Goal: Information Seeking & Learning: Check status

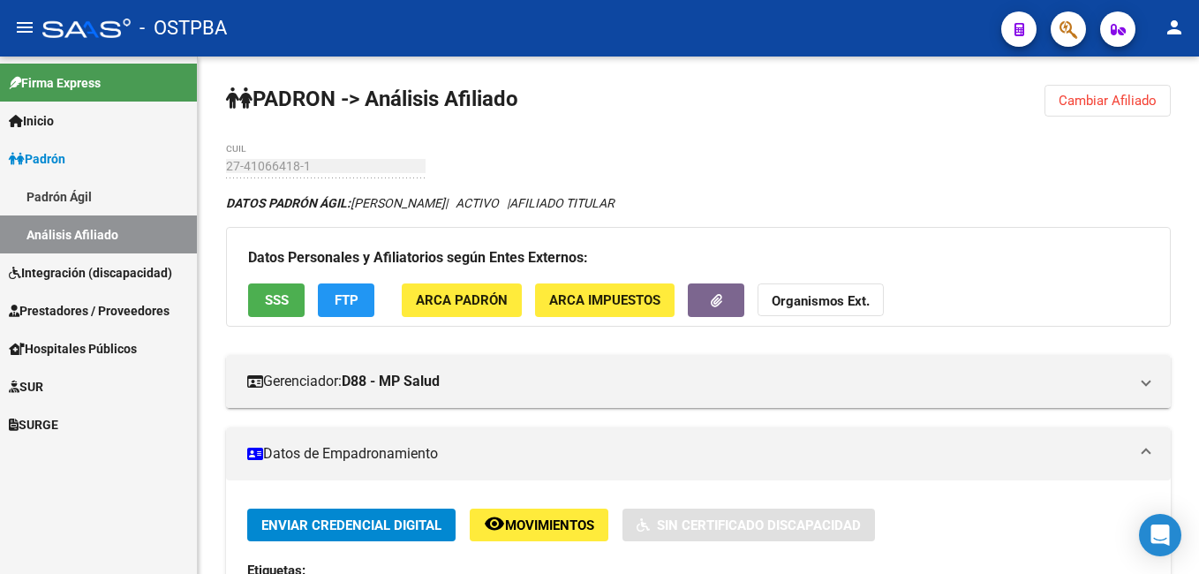
scroll to position [387, 0]
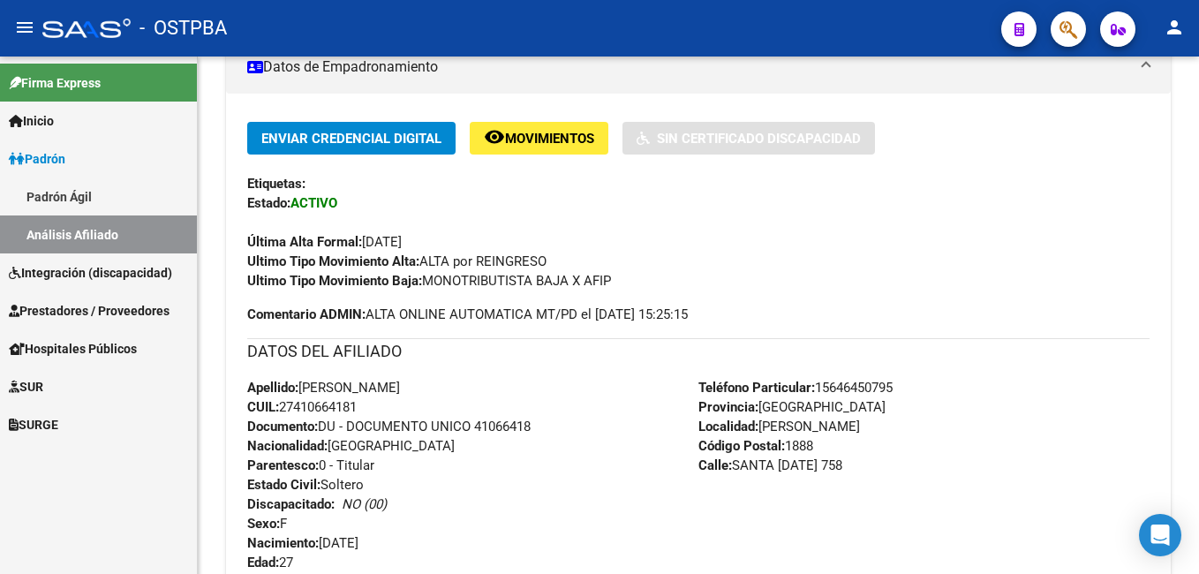
click at [67, 201] on link "Padrón Ágil" at bounding box center [98, 196] width 197 height 38
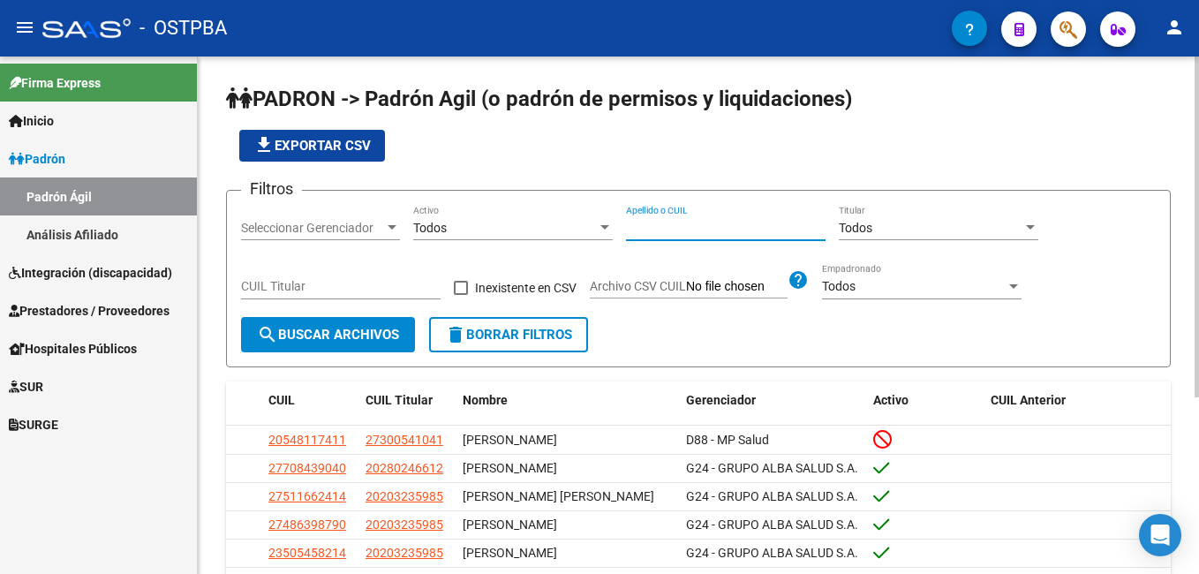
click at [727, 230] on input "Apellido o CUIL" at bounding box center [726, 228] width 200 height 15
type input "[PERSON_NAME]"
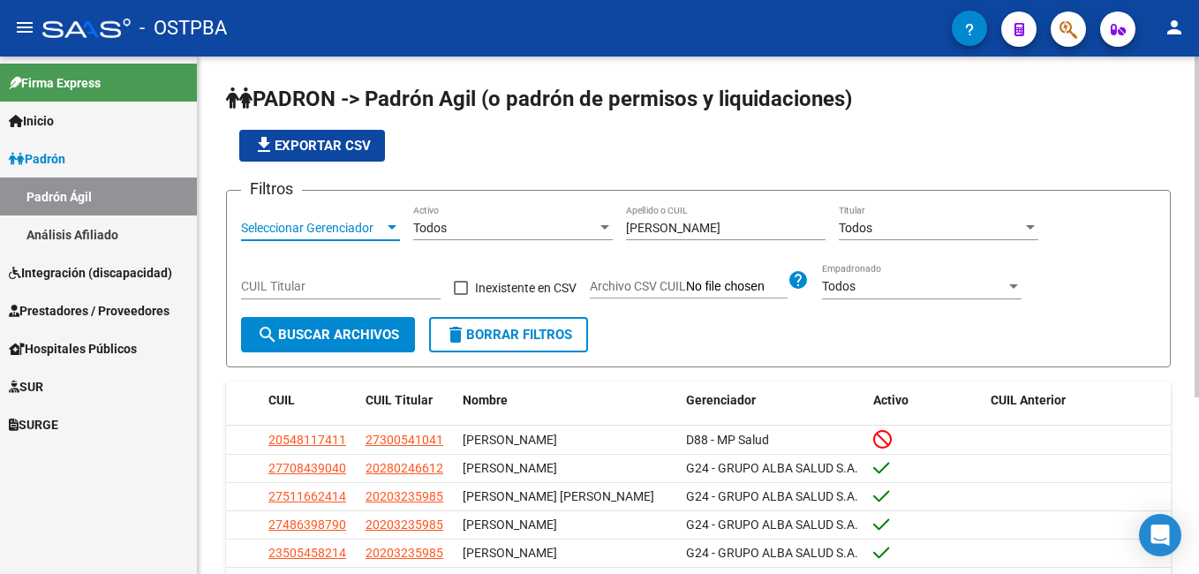
click at [394, 224] on div at bounding box center [392, 228] width 16 height 14
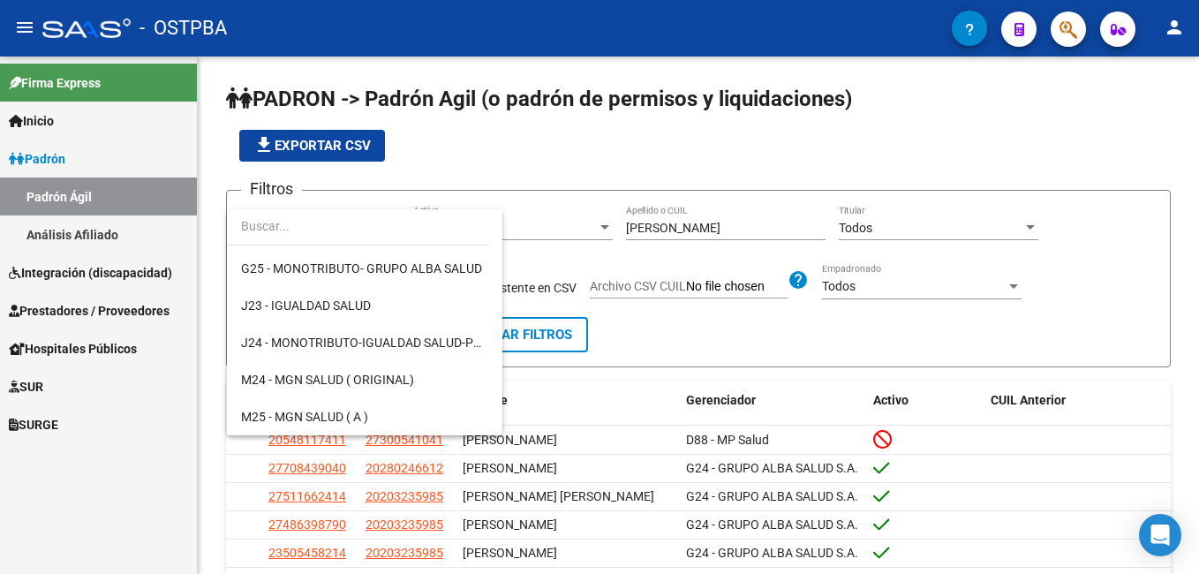
scroll to position [297, 0]
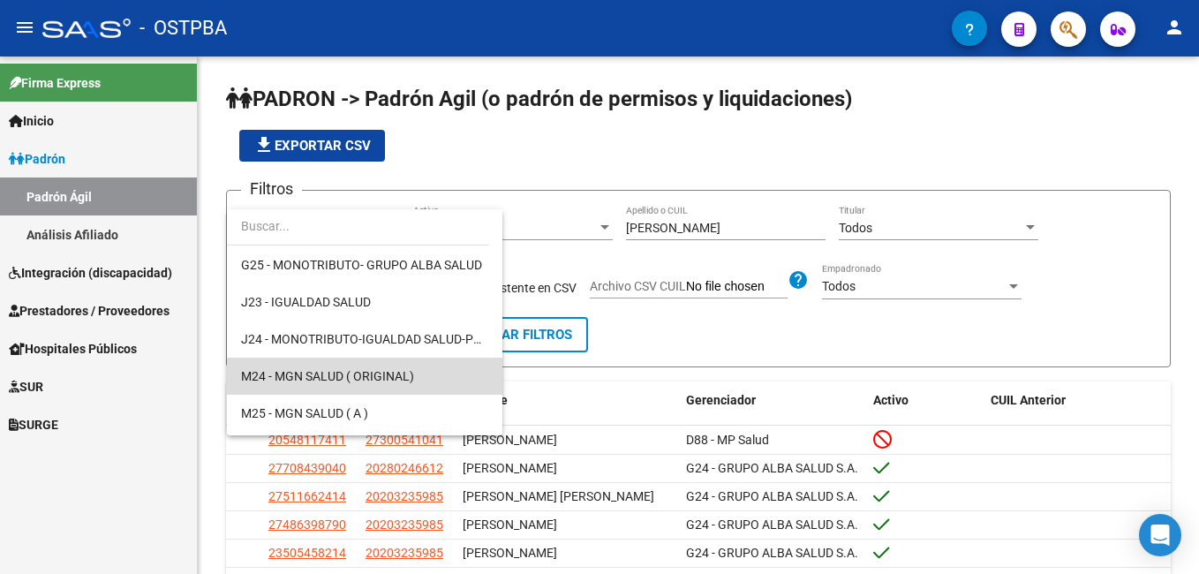
click at [388, 383] on span "M24 - MGN SALUD ( ORIGINAL)" at bounding box center [364, 376] width 247 height 37
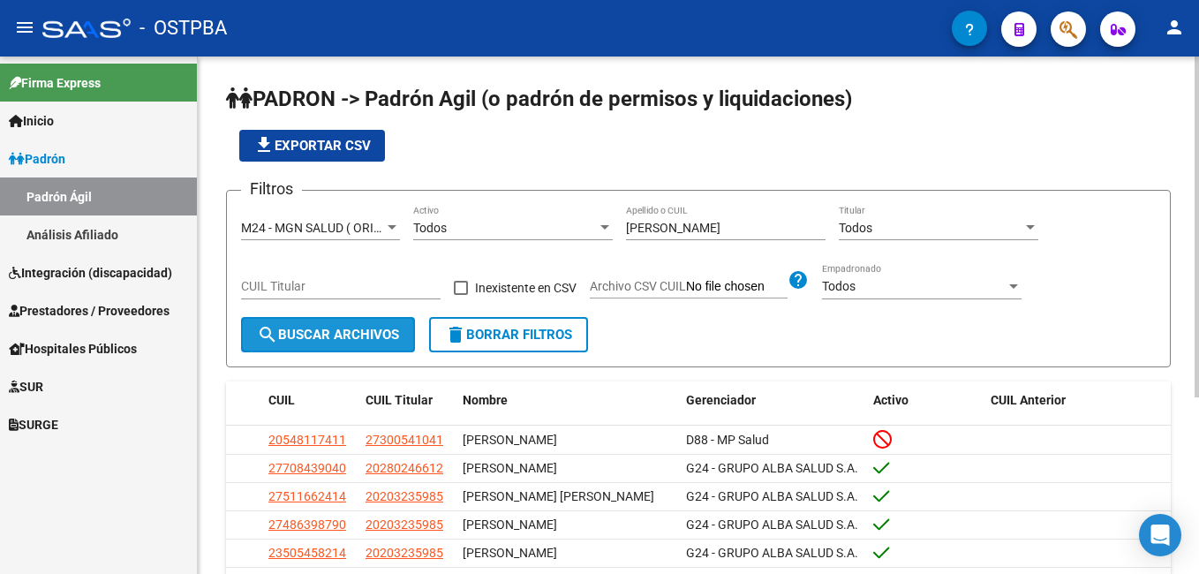
click at [342, 341] on span "search Buscar Archivos" at bounding box center [328, 335] width 142 height 16
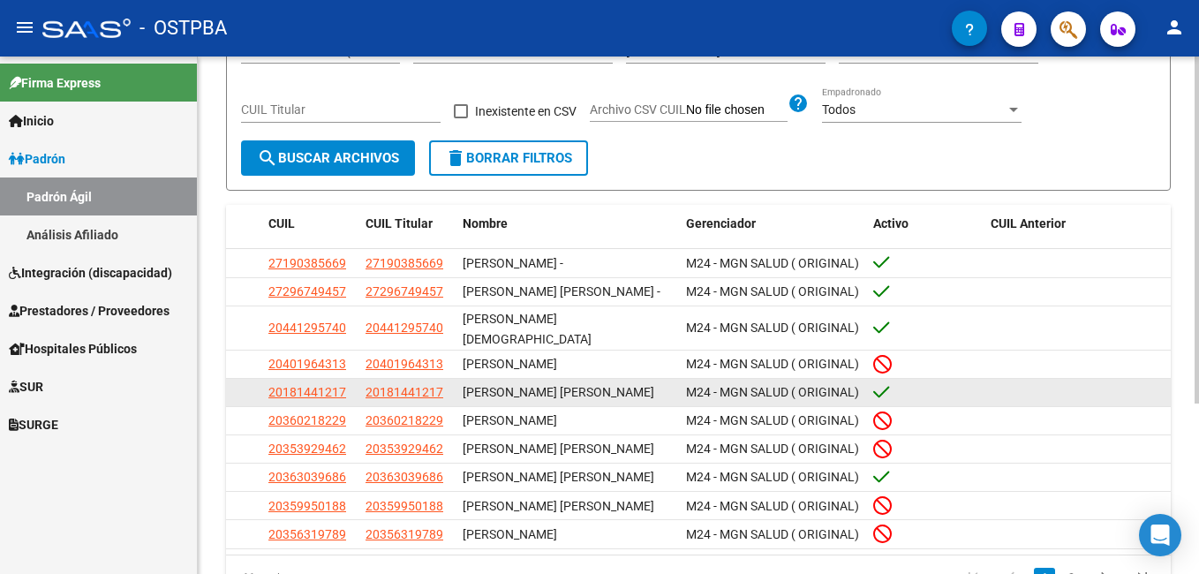
scroll to position [253, 0]
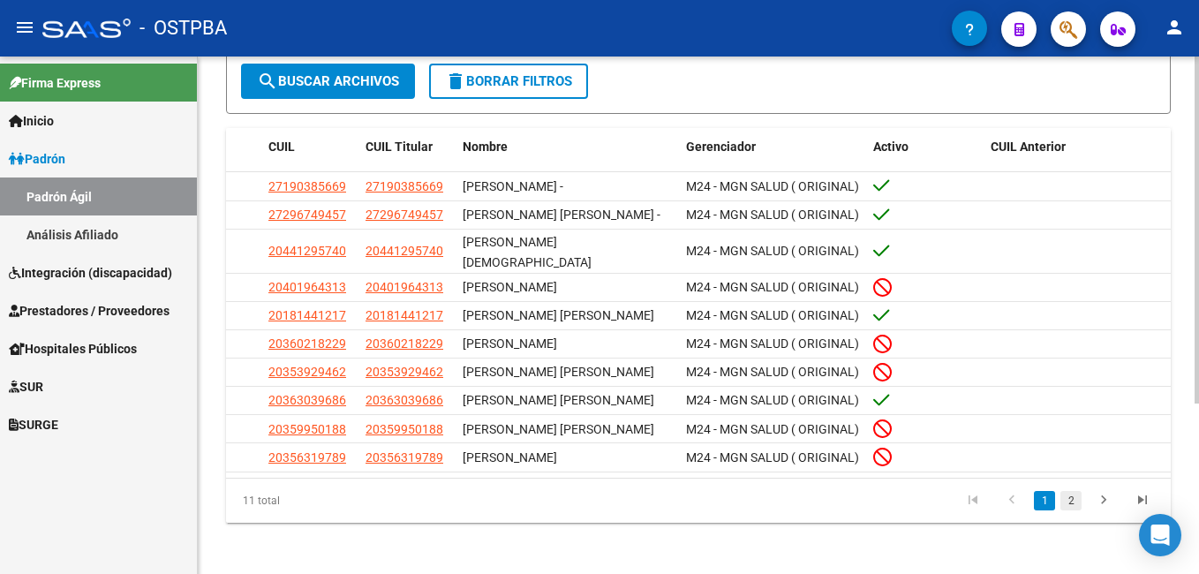
click at [1067, 501] on link "2" at bounding box center [1070, 500] width 21 height 19
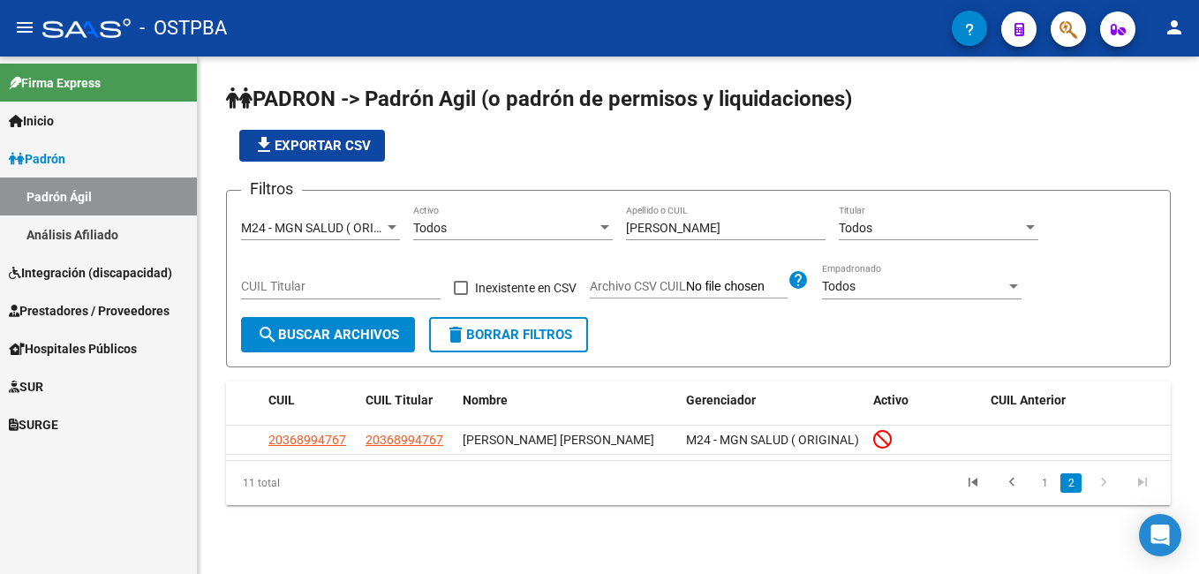
scroll to position [0, 0]
click at [683, 213] on div "[PERSON_NAME] Apellido o CUIL" at bounding box center [726, 222] width 200 height 35
click at [344, 341] on span "search Buscar Archivos" at bounding box center [328, 335] width 142 height 16
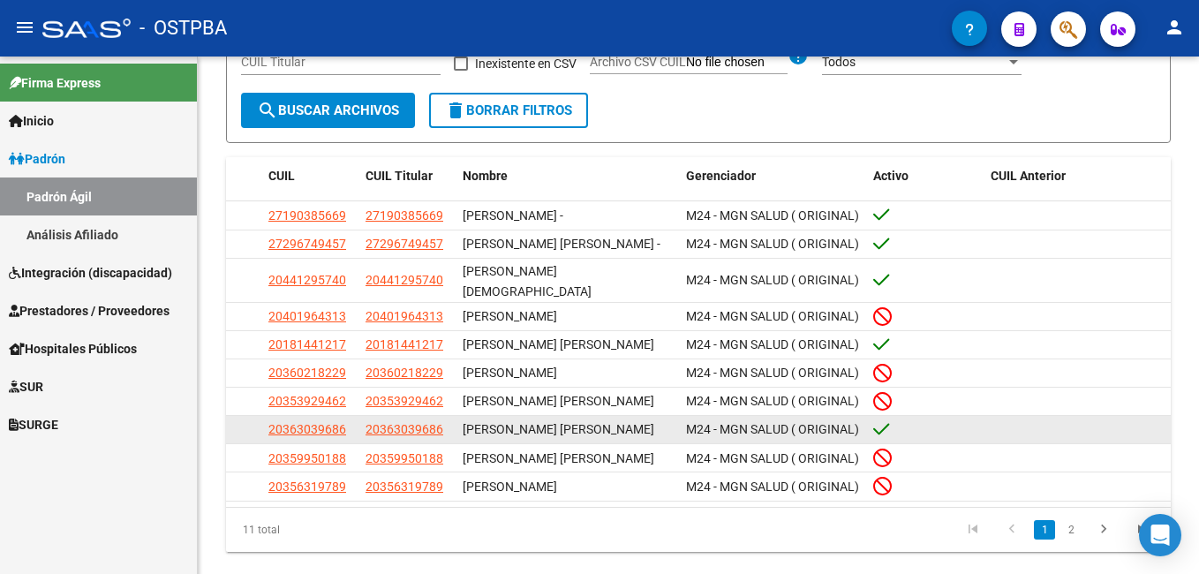
scroll to position [253, 0]
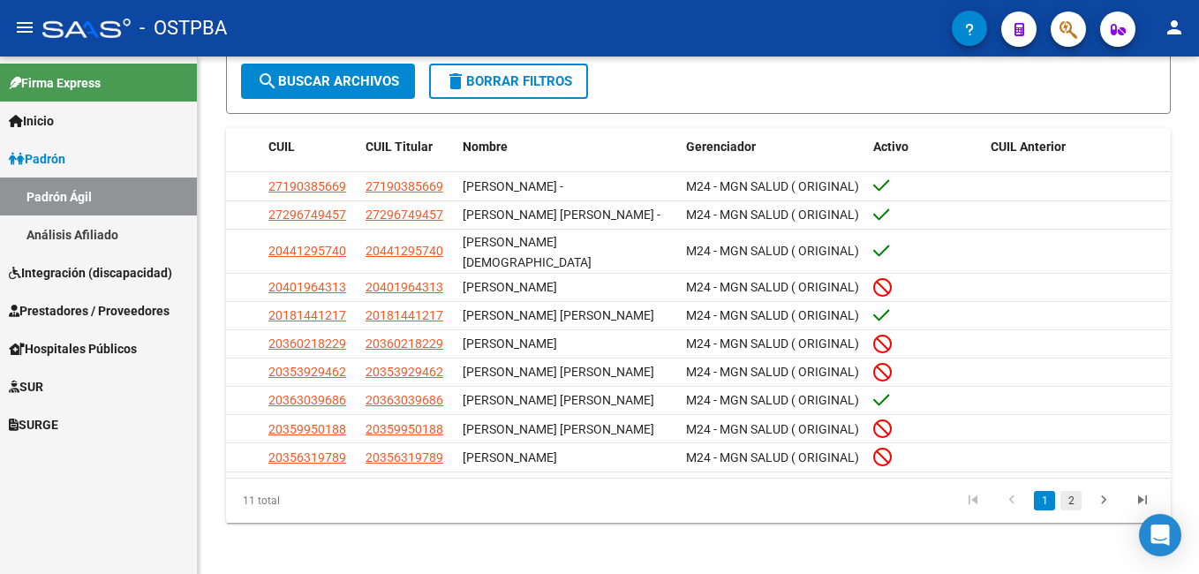
click at [1073, 492] on link "2" at bounding box center [1070, 500] width 21 height 19
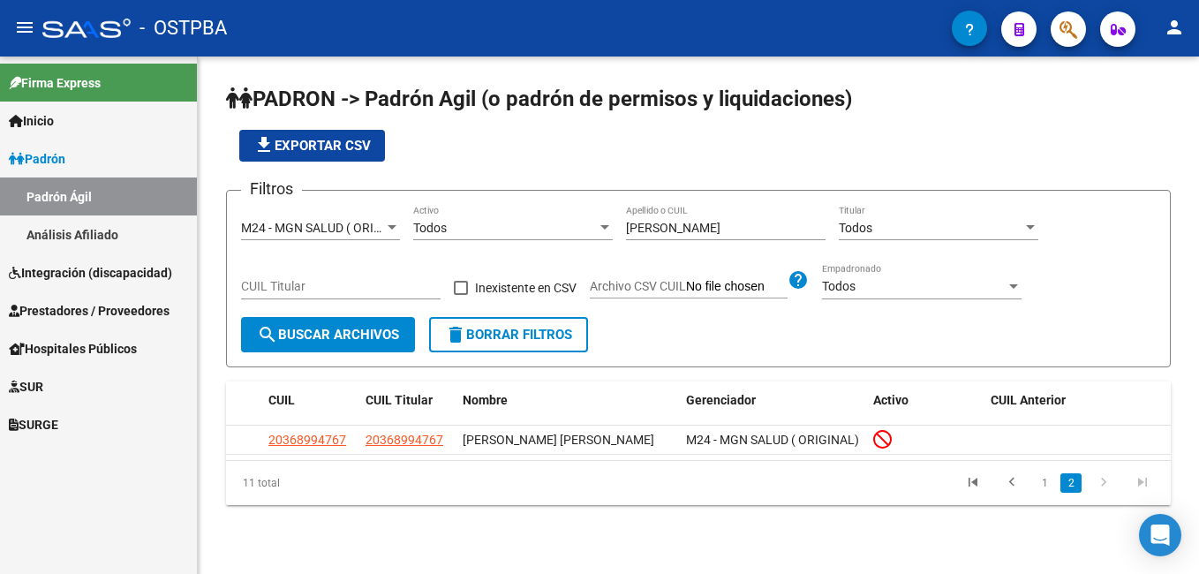
scroll to position [0, 0]
click at [393, 223] on div at bounding box center [392, 228] width 16 height 14
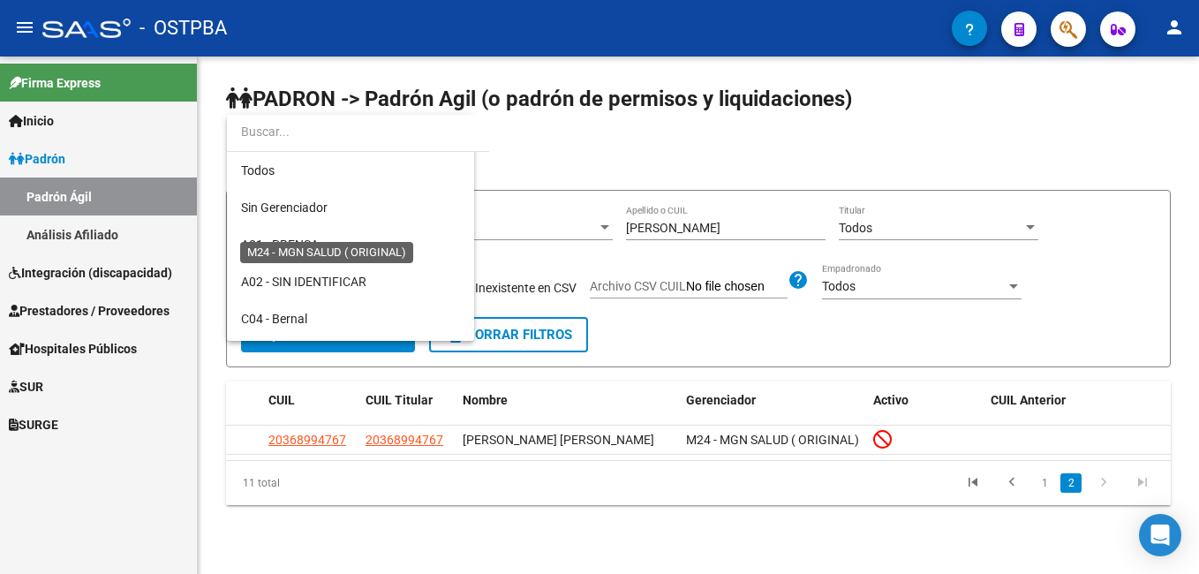
scroll to position [350, 0]
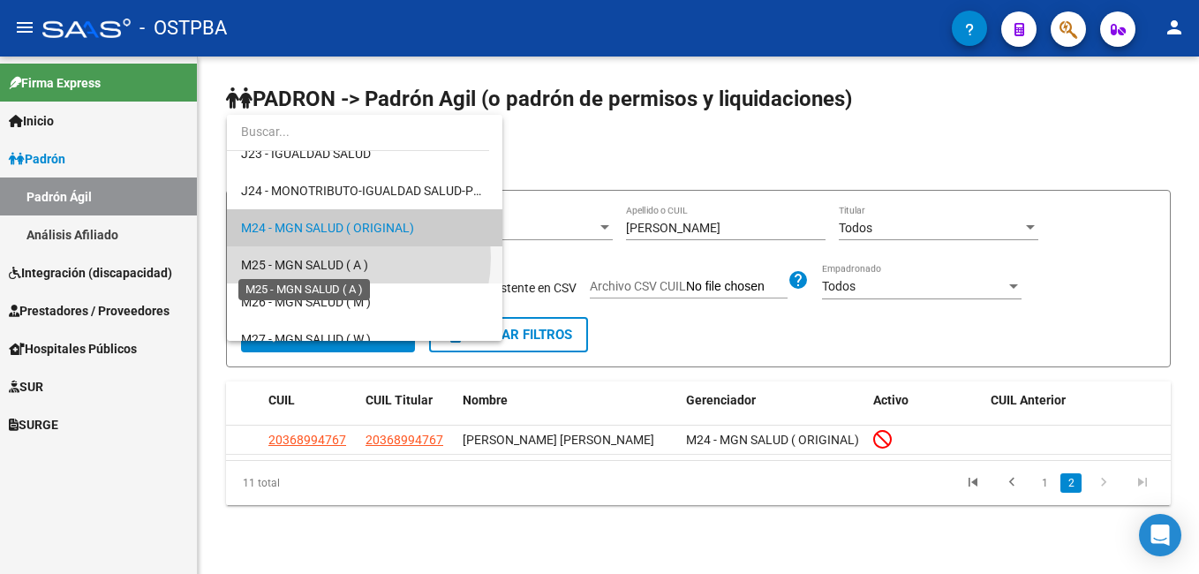
click at [335, 258] on span "M25 - MGN SALUD ( A )" at bounding box center [304, 265] width 127 height 14
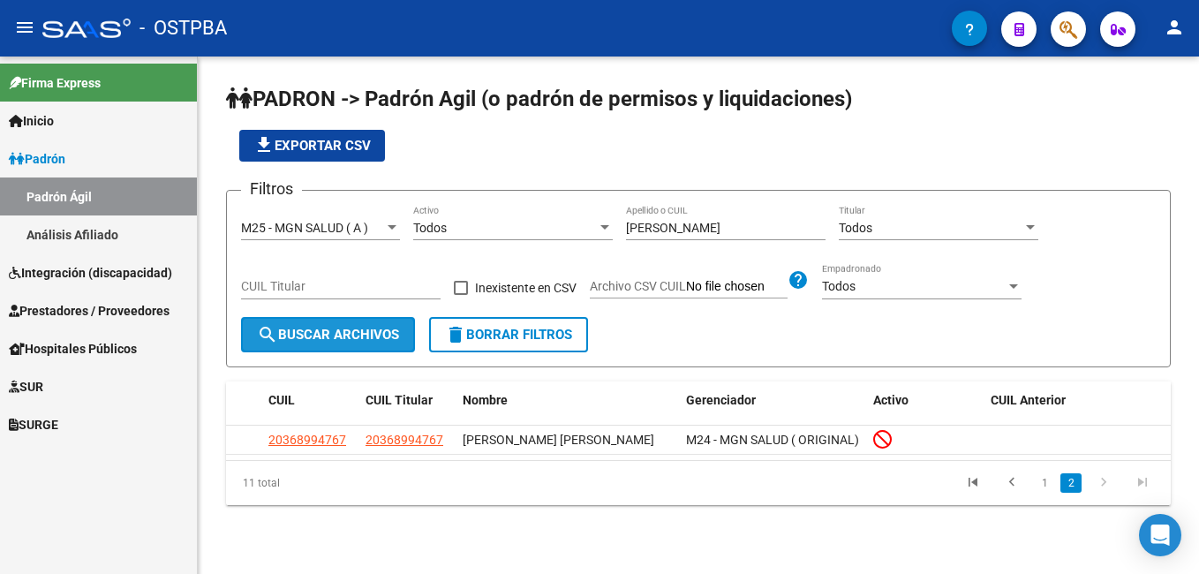
click at [359, 333] on span "search Buscar Archivos" at bounding box center [328, 335] width 142 height 16
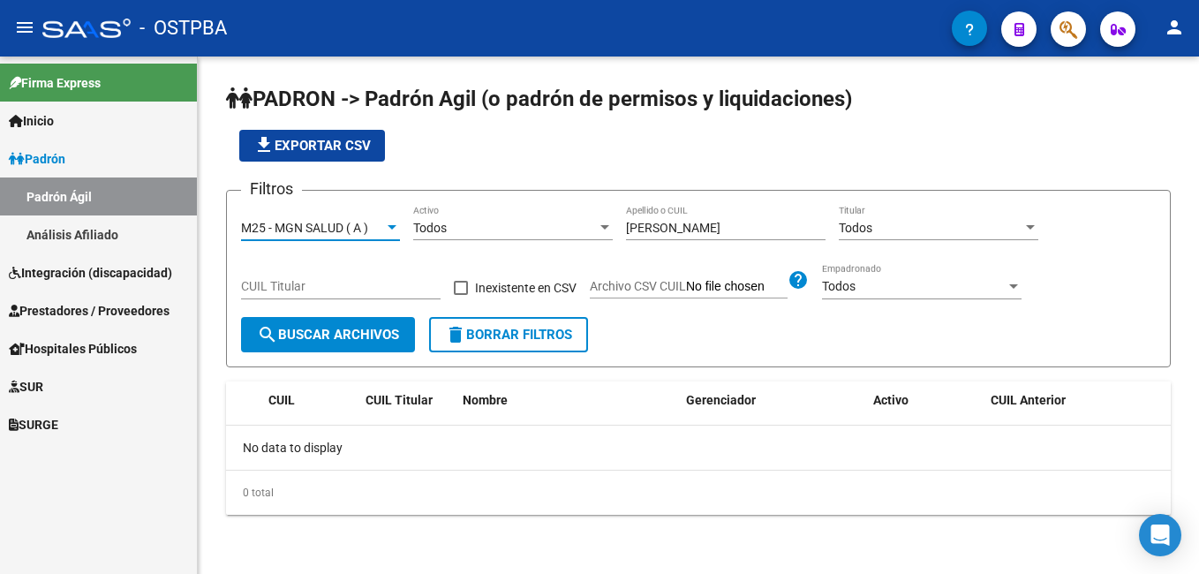
click at [392, 226] on div at bounding box center [392, 227] width 9 height 4
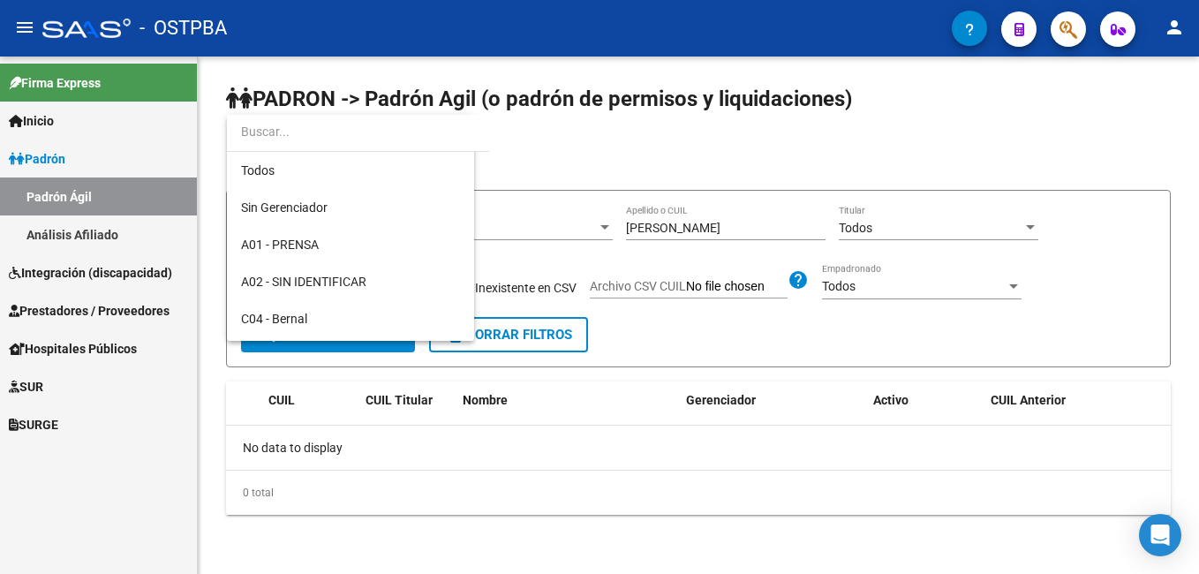
scroll to position [388, 0]
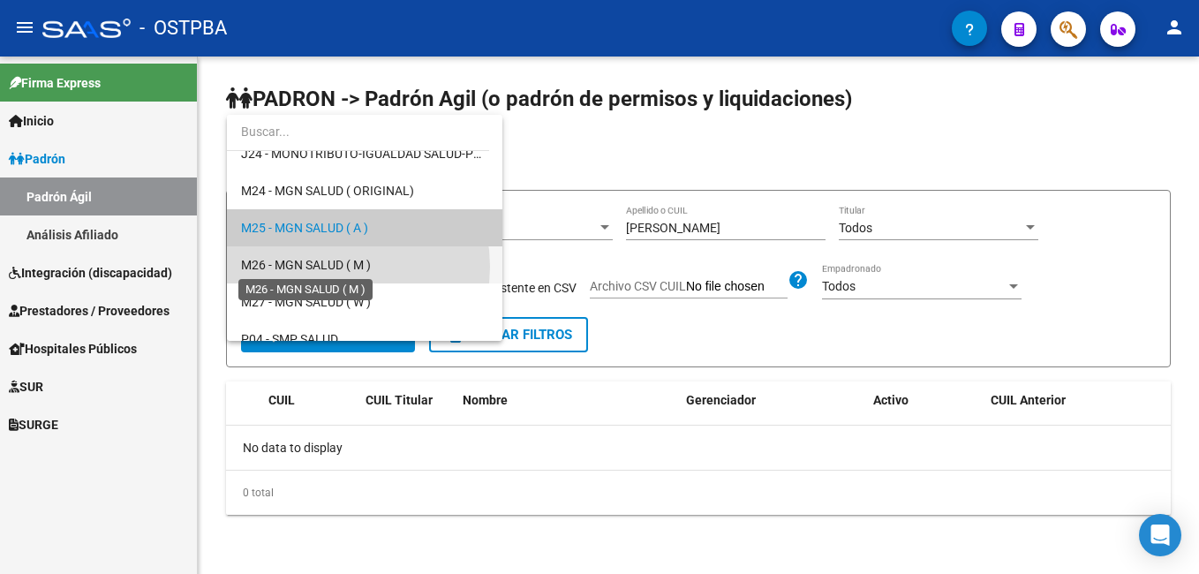
click at [328, 267] on span "M26 - MGN SALUD ( M )" at bounding box center [306, 265] width 130 height 14
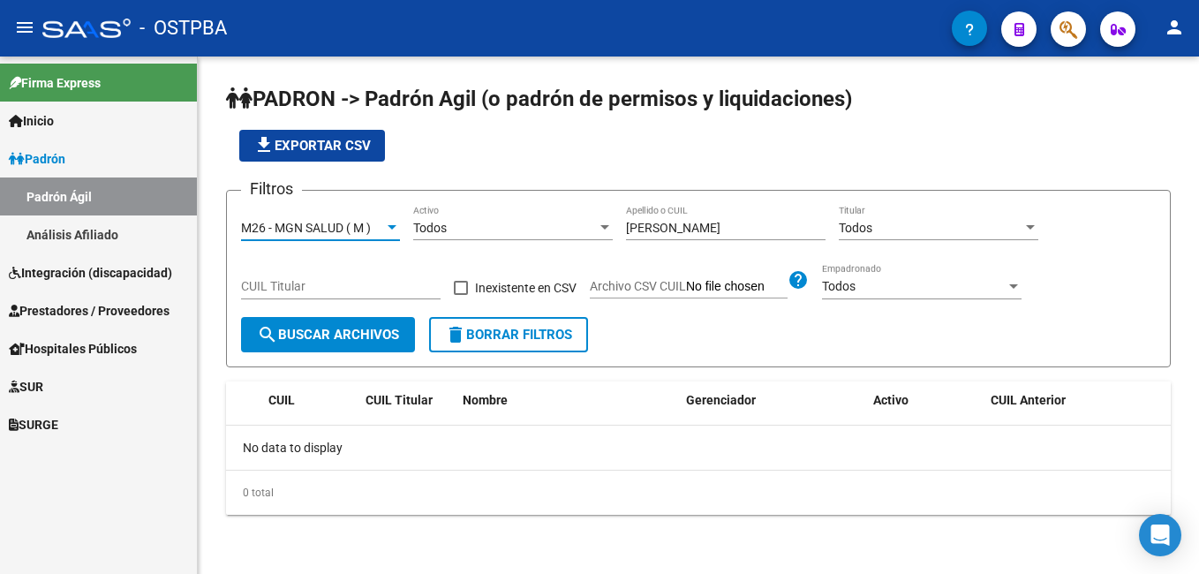
click at [389, 228] on div at bounding box center [392, 227] width 9 height 4
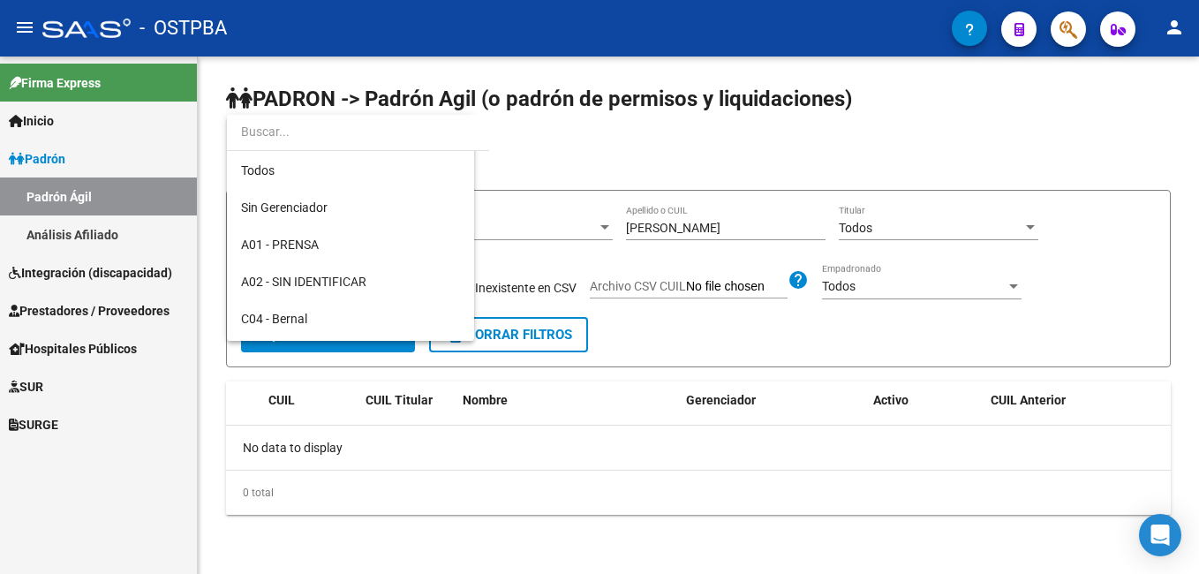
scroll to position [425, 0]
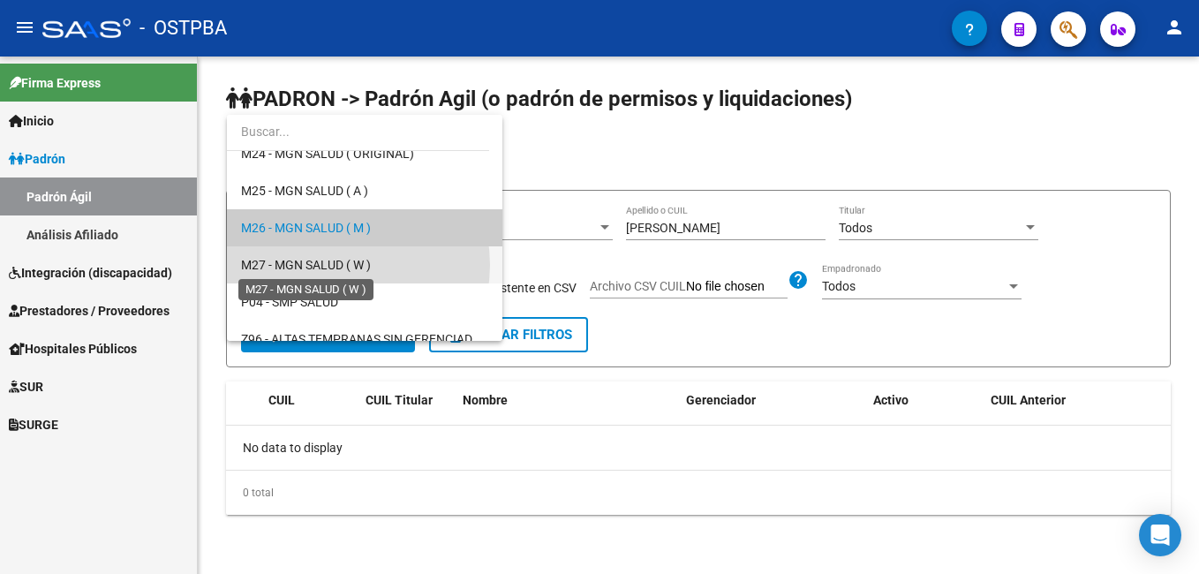
click at [335, 266] on span "M27 - MGN SALUD ( W )" at bounding box center [306, 265] width 130 height 14
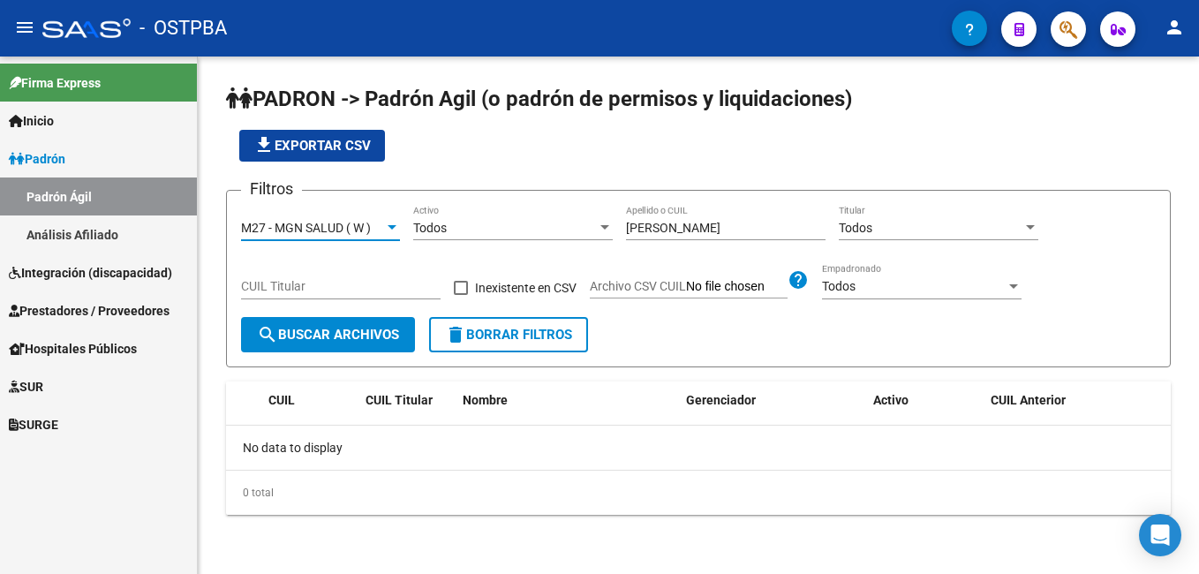
click at [390, 230] on div at bounding box center [392, 228] width 16 height 14
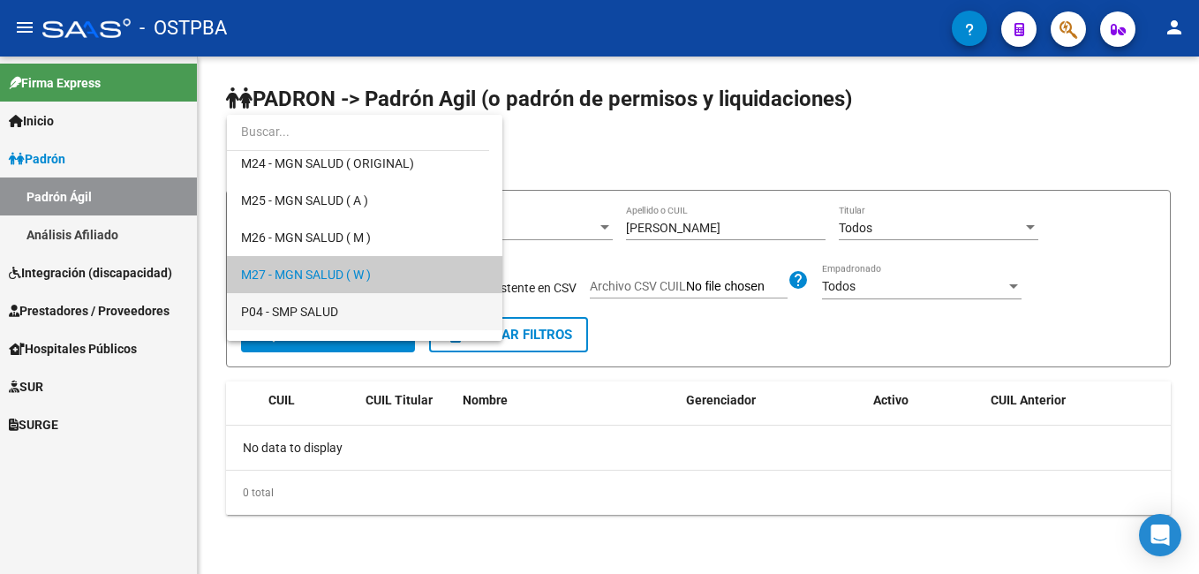
scroll to position [373, 0]
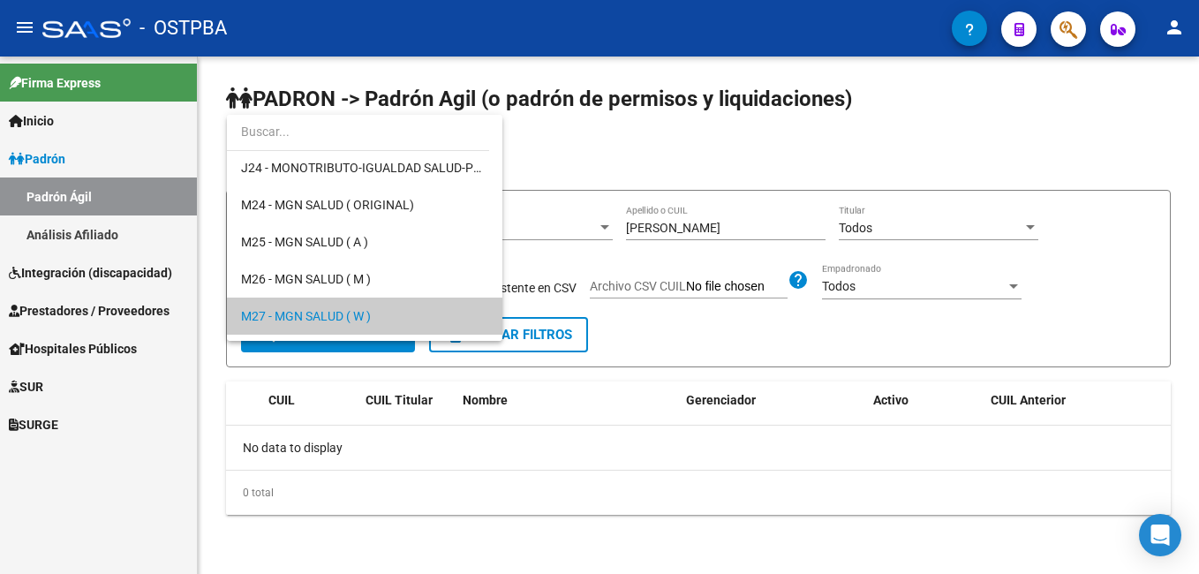
click at [64, 237] on div at bounding box center [599, 287] width 1199 height 574
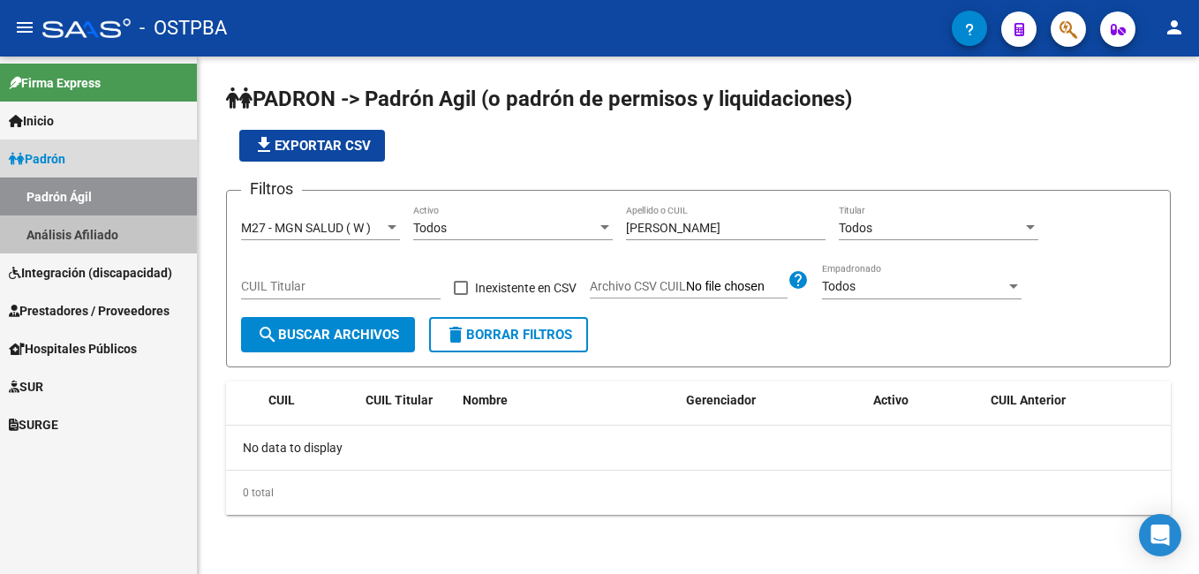
click at [94, 240] on link "Análisis Afiliado" at bounding box center [98, 234] width 197 height 38
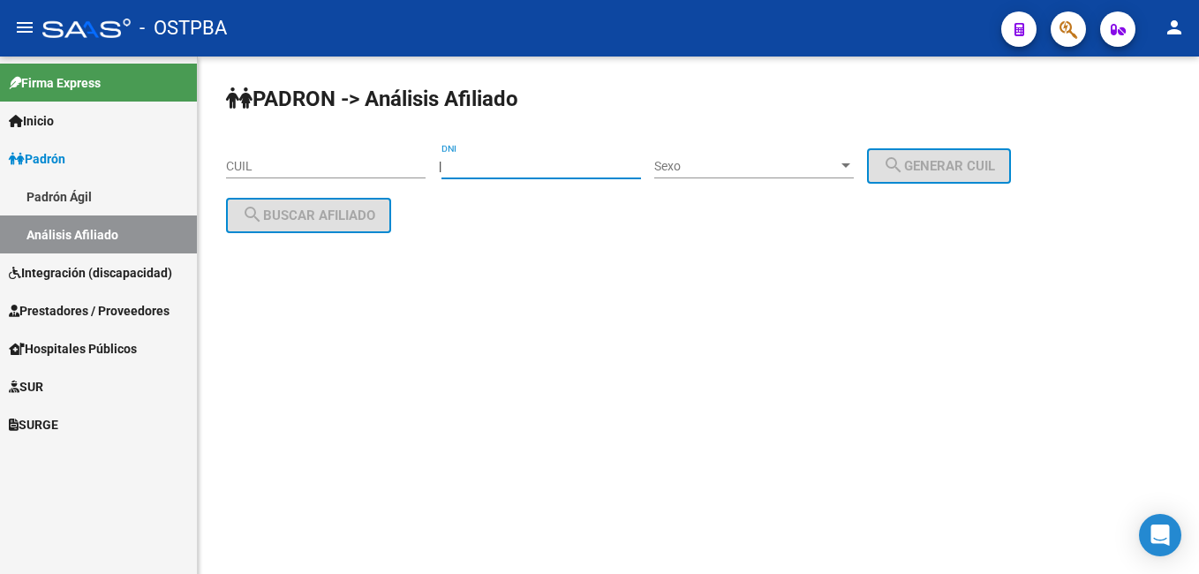
click at [516, 169] on input "DNI" at bounding box center [541, 166] width 200 height 15
type input "43420651"
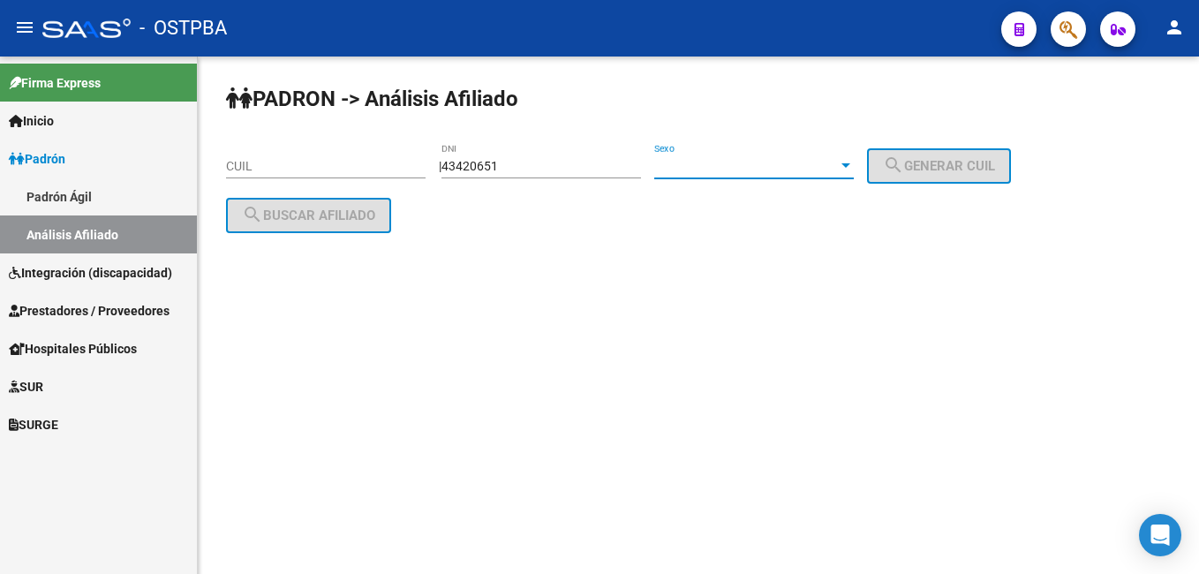
click at [854, 159] on div at bounding box center [846, 166] width 16 height 14
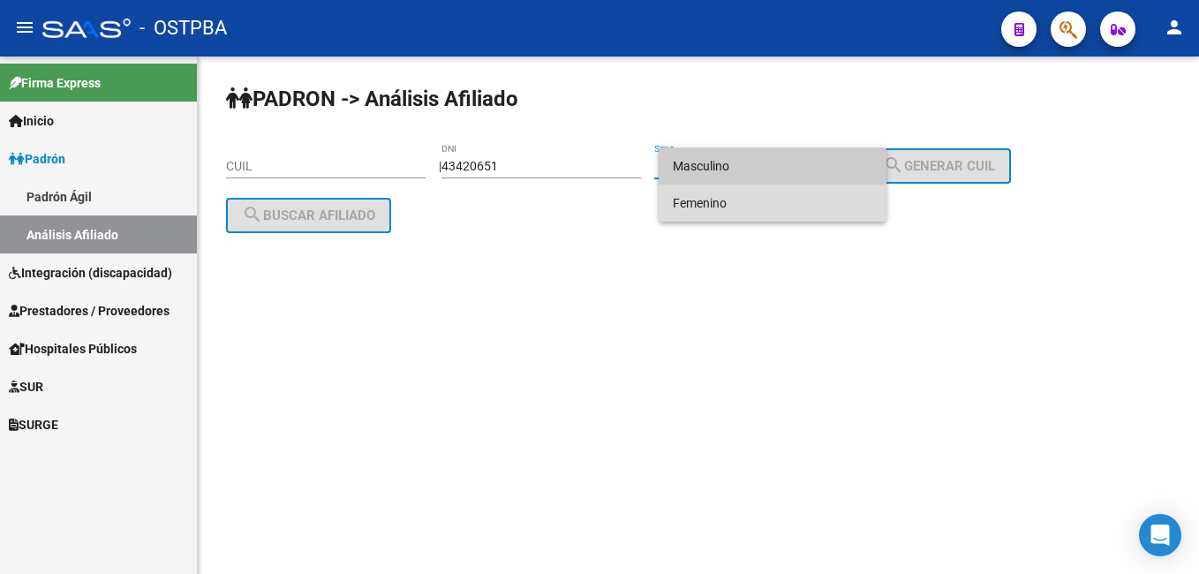
click at [719, 207] on span "Femenino" at bounding box center [773, 202] width 200 height 37
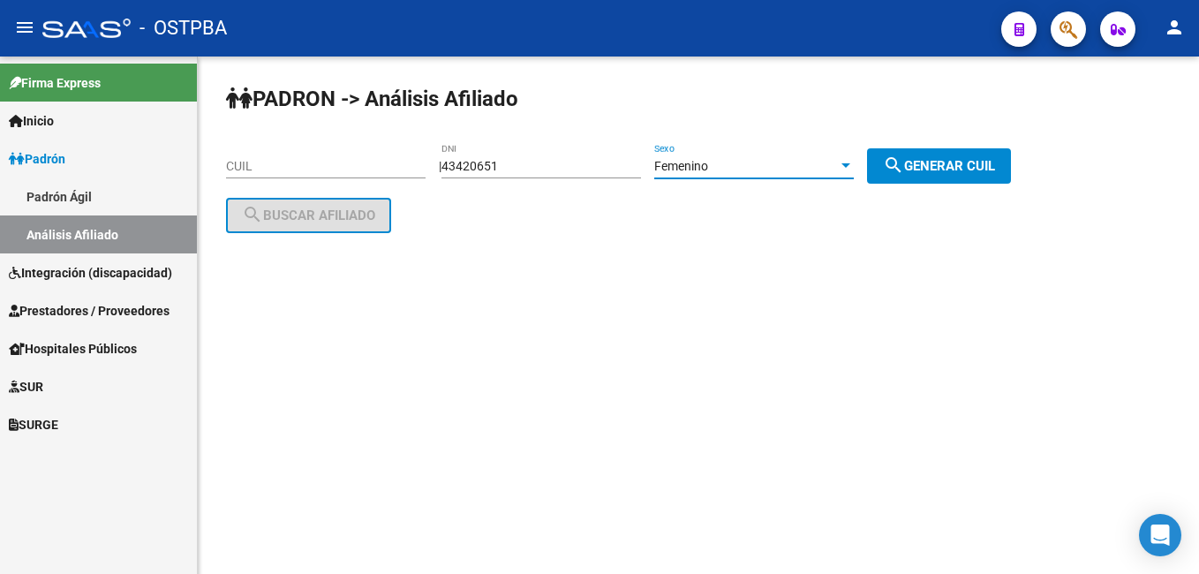
click at [941, 162] on span "search Generar CUIL" at bounding box center [939, 166] width 112 height 16
type input "27-43420651-6"
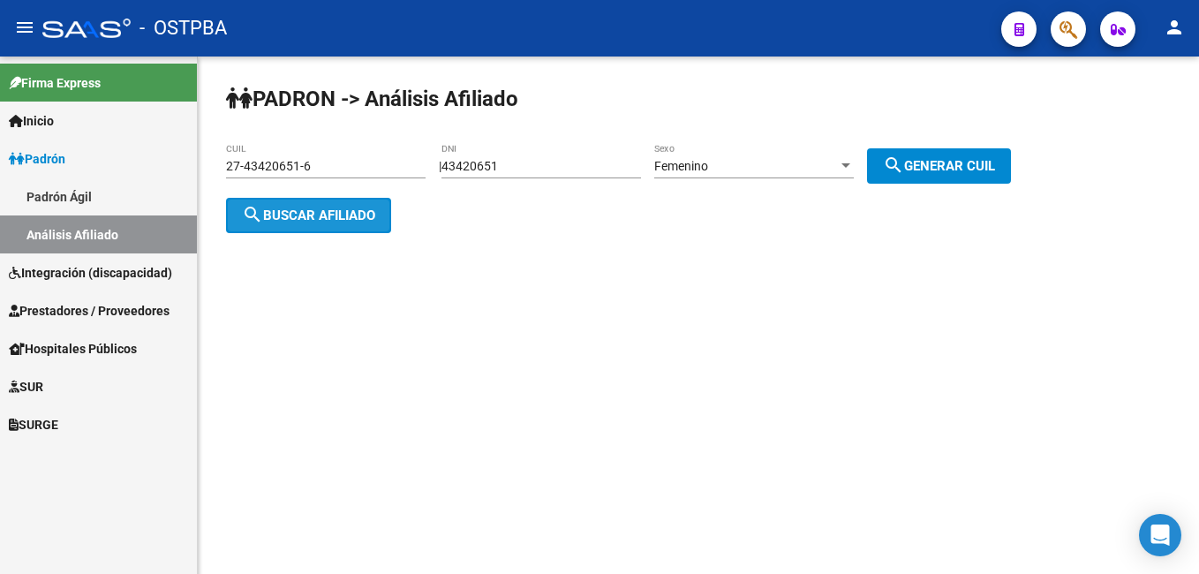
click at [350, 221] on span "search Buscar afiliado" at bounding box center [308, 215] width 133 height 16
